Goal: Task Accomplishment & Management: Use online tool/utility

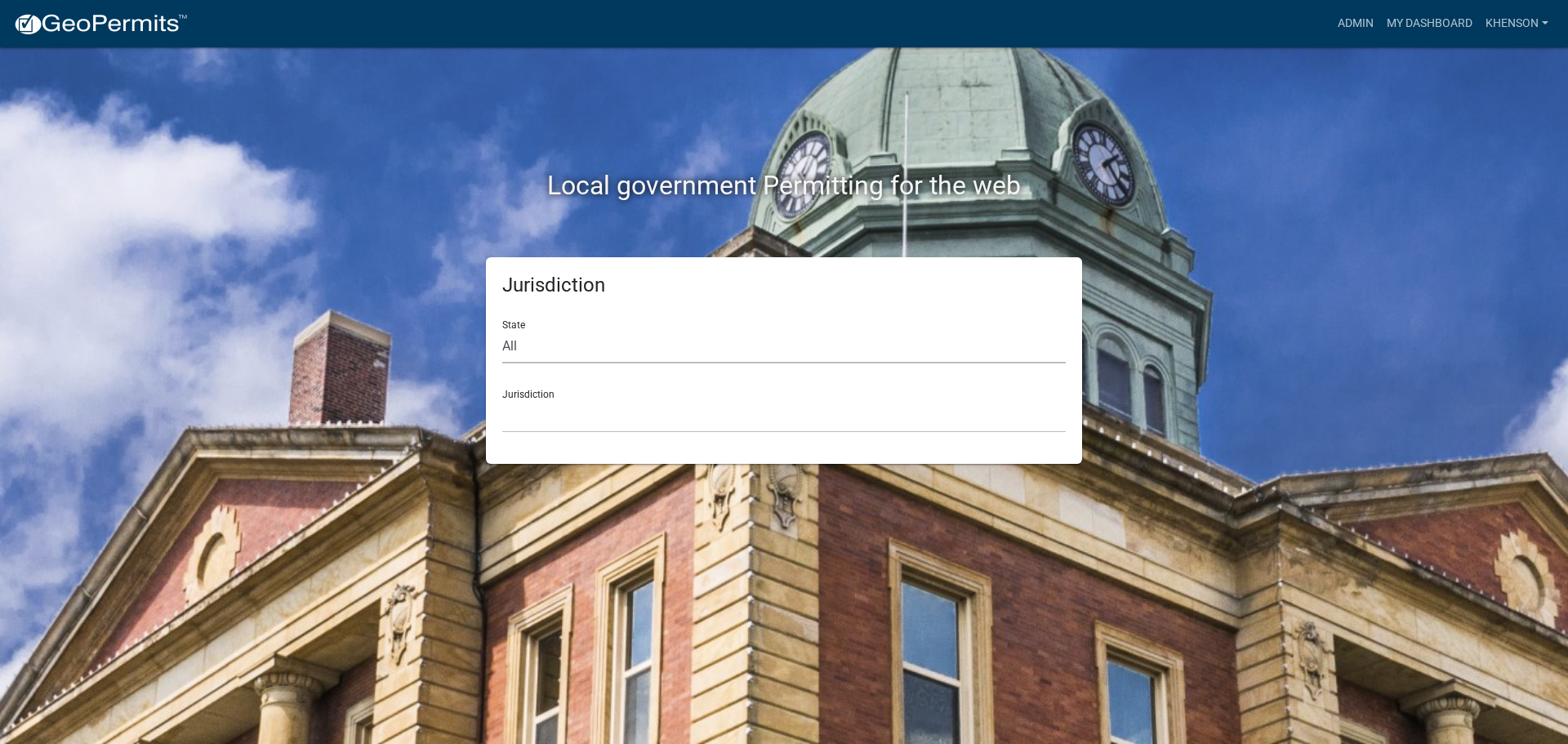
click at [556, 348] on select "All [US_STATE] [US_STATE] [US_STATE] [US_STATE] [US_STATE] [US_STATE] [US_STATE…" at bounding box center [784, 347] width 563 height 34
select select "[US_STATE]"
click at [502, 330] on select "All [US_STATE] [US_STATE] [US_STATE] [US_STATE] [US_STATE] [US_STATE] [US_STATE…" at bounding box center [784, 347] width 563 height 34
drag, startPoint x: 558, startPoint y: 362, endPoint x: 563, endPoint y: 415, distance: 53.2
click at [563, 415] on select "[GEOGRAPHIC_DATA], [US_STATE][PERSON_NAME][GEOGRAPHIC_DATA], [US_STATE][PERSON_…" at bounding box center [784, 416] width 563 height 34
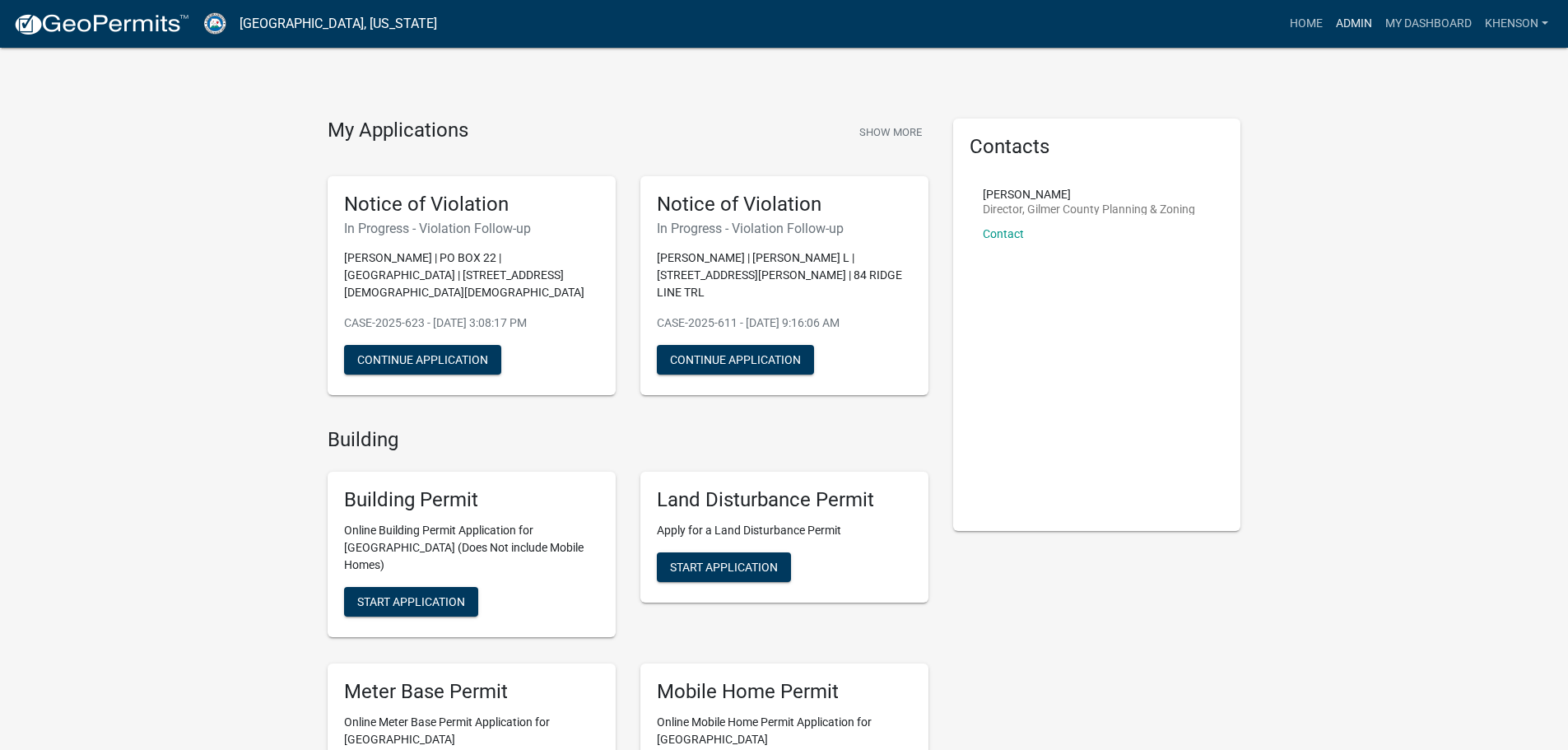
click at [1354, 24] on link "Admin" at bounding box center [1353, 23] width 49 height 31
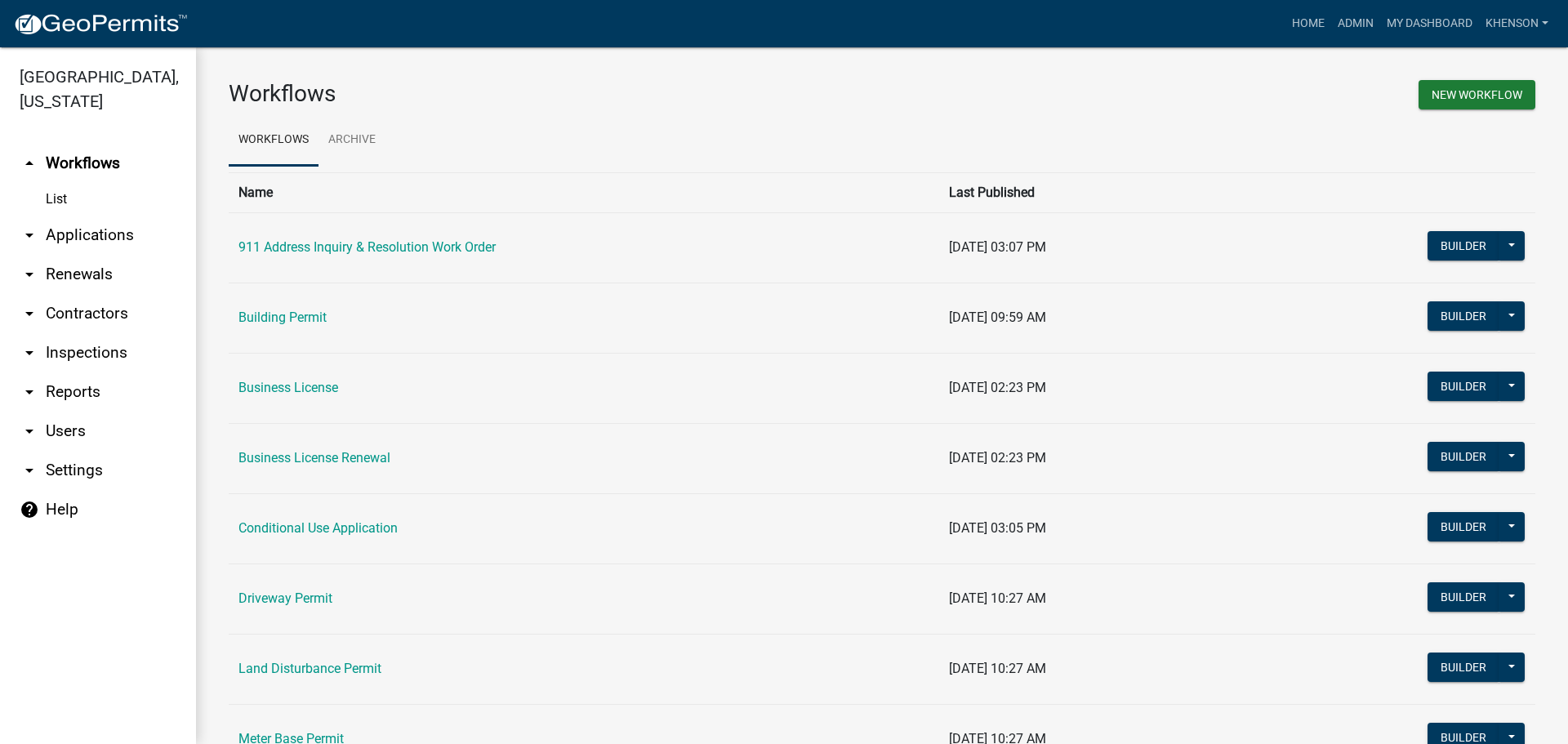
click at [113, 231] on link "arrow_drop_down Applications" at bounding box center [97, 235] width 196 height 39
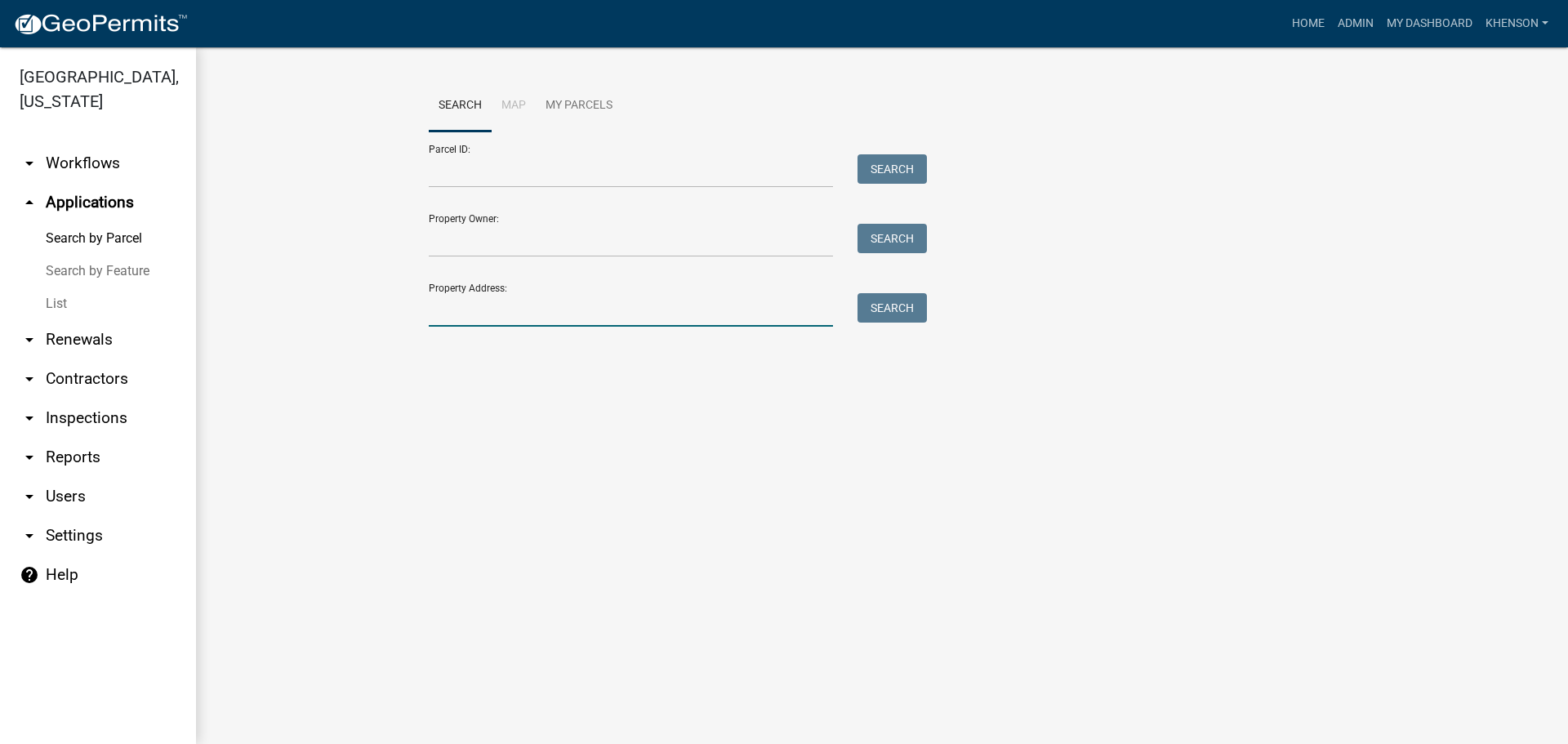
click at [456, 314] on input "Property Address:" at bounding box center [631, 310] width 404 height 34
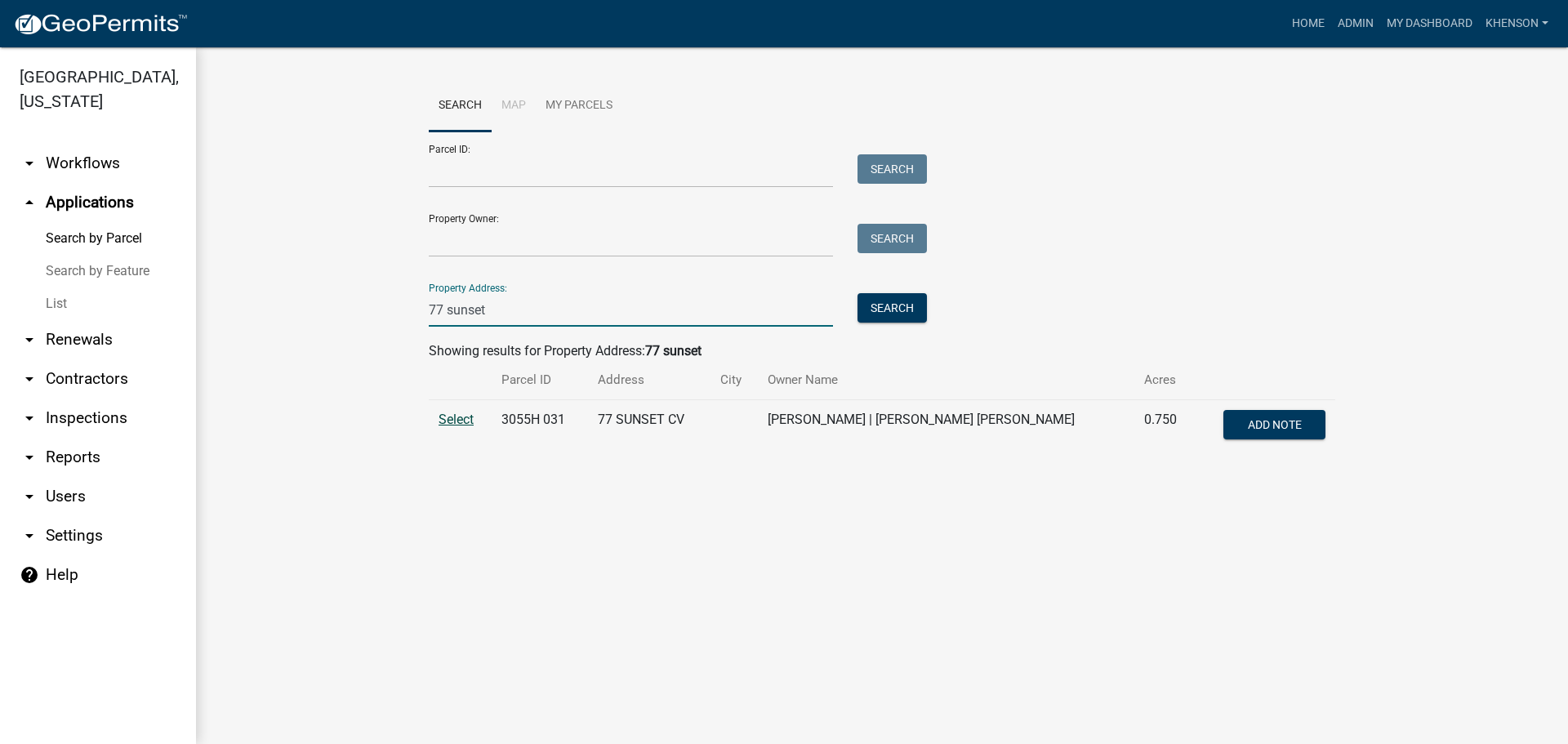
type input "77 sunset"
click at [448, 422] on span "Select" at bounding box center [456, 420] width 35 height 16
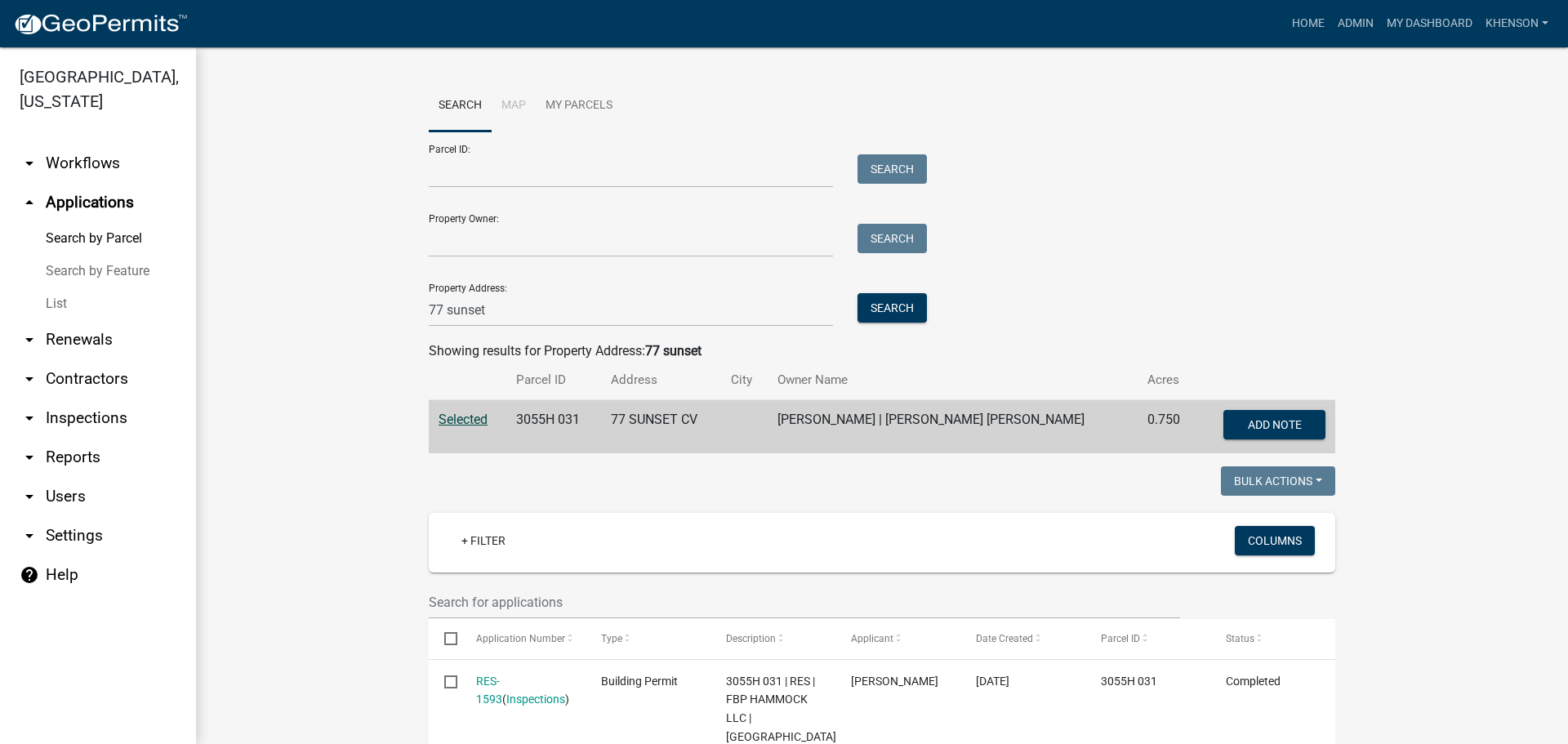
scroll to position [173, 0]
